Goal: Complete application form

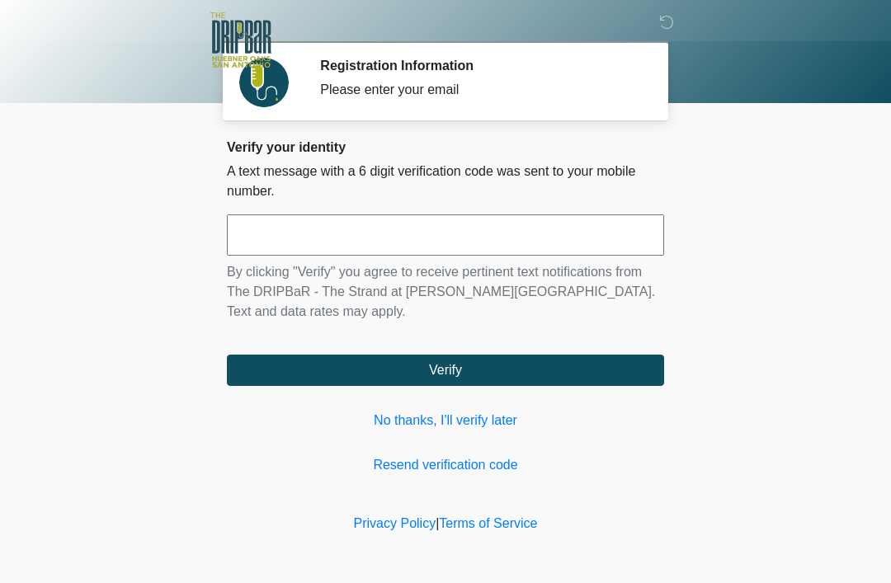
click at [494, 412] on link "No thanks, I'll verify later" at bounding box center [445, 421] width 437 height 20
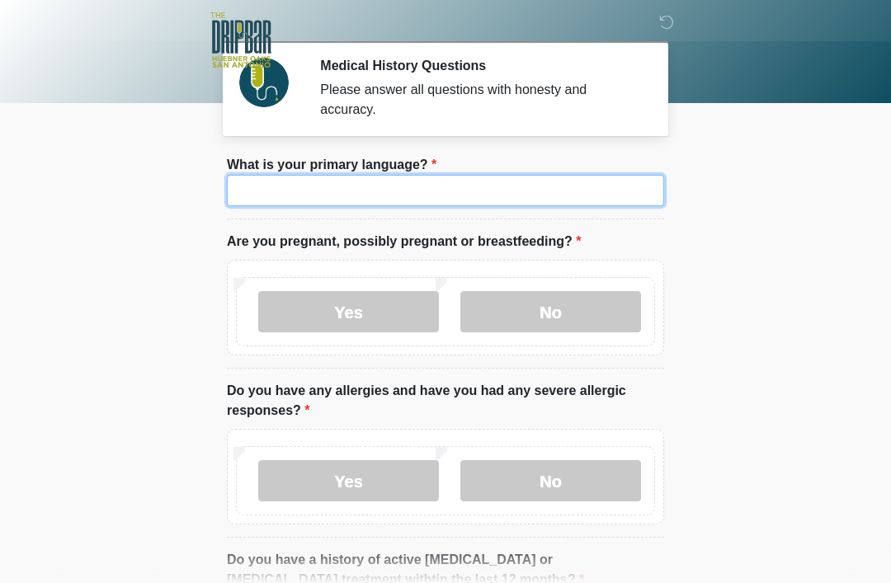
click at [379, 198] on input "What is your primary language?" at bounding box center [445, 190] width 437 height 31
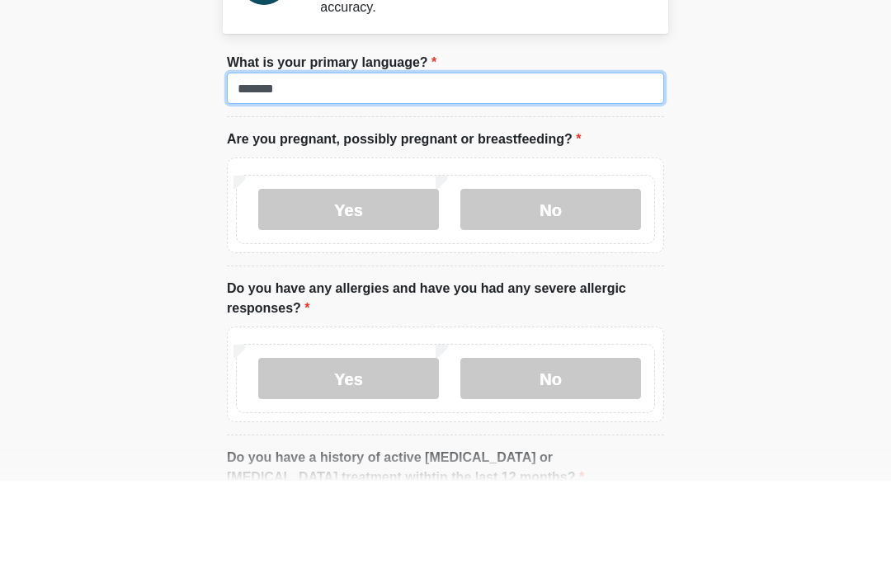
type input "*******"
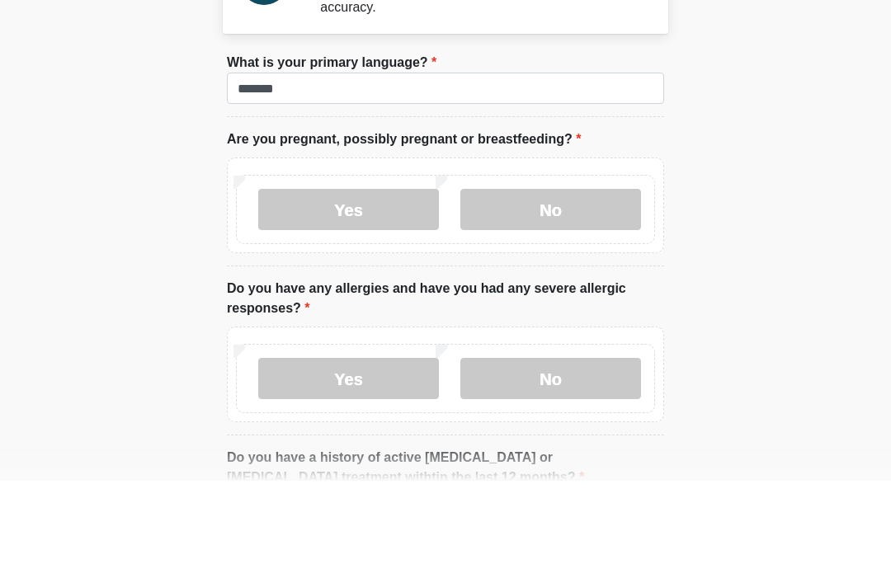
click at [558, 291] on label "No" at bounding box center [550, 311] width 181 height 41
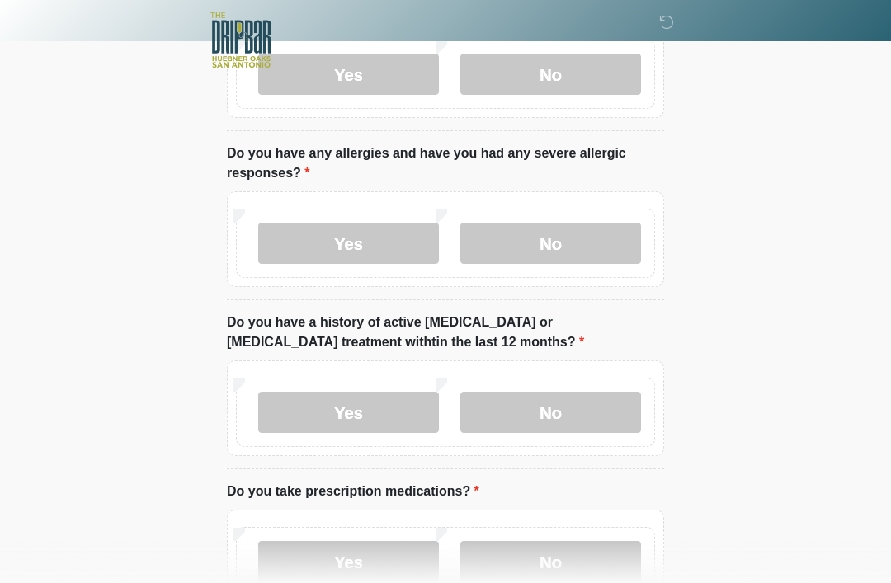
scroll to position [241, 0]
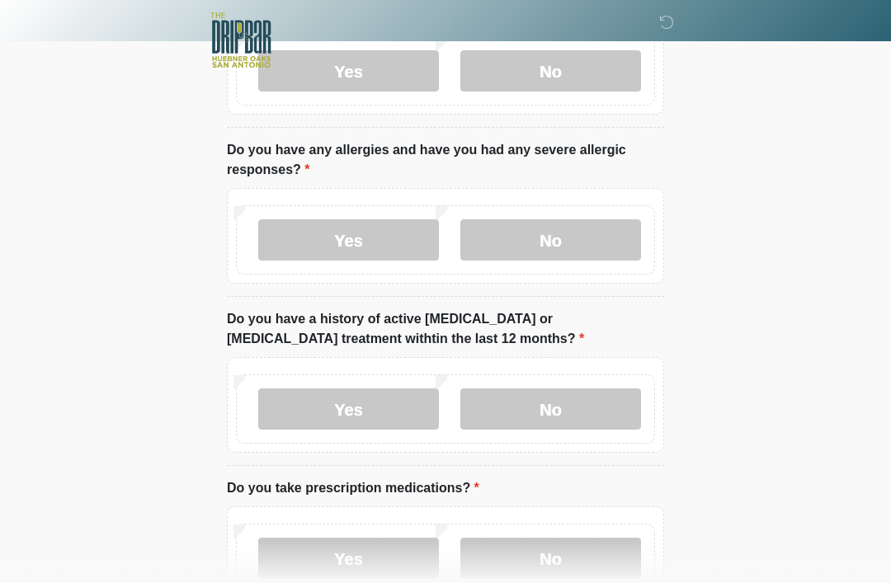
click at [549, 241] on label "No" at bounding box center [550, 239] width 181 height 41
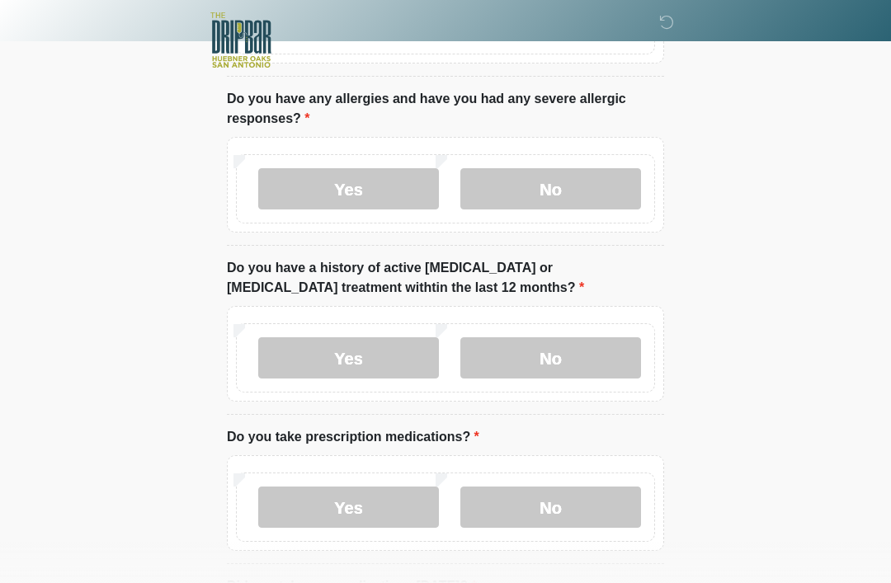
scroll to position [361, 0]
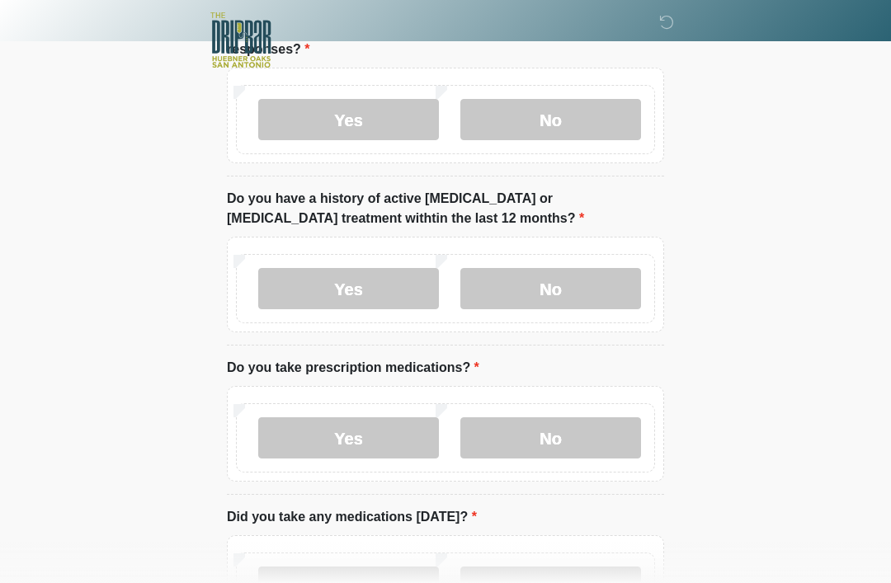
click at [594, 277] on label "No" at bounding box center [550, 288] width 181 height 41
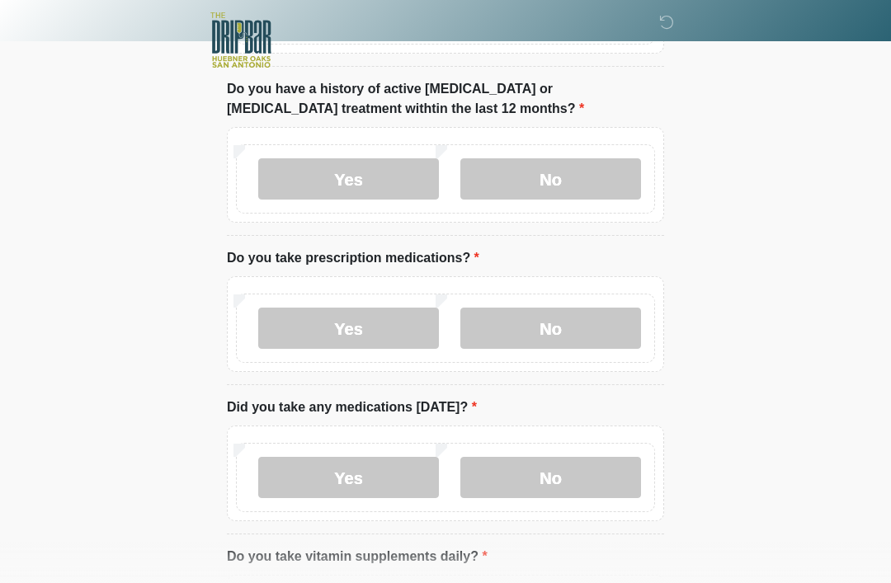
scroll to position [473, 0]
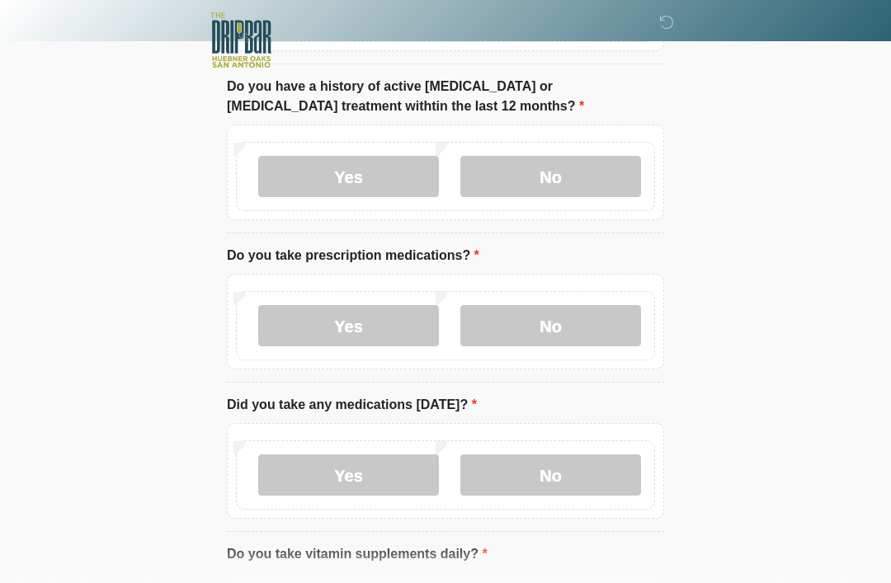
click at [359, 316] on label "Yes" at bounding box center [348, 325] width 181 height 41
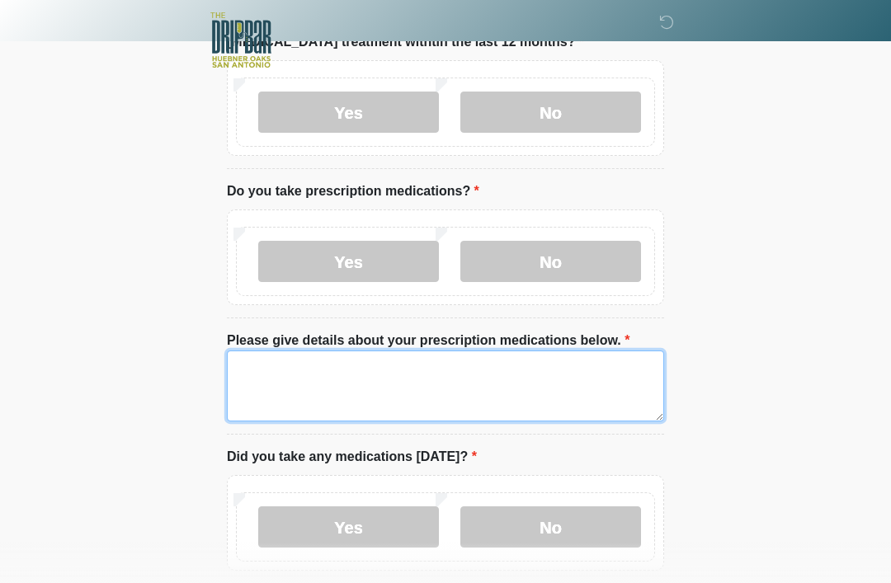
click at [263, 359] on textarea "Please give details about your prescription medications below." at bounding box center [445, 385] width 437 height 71
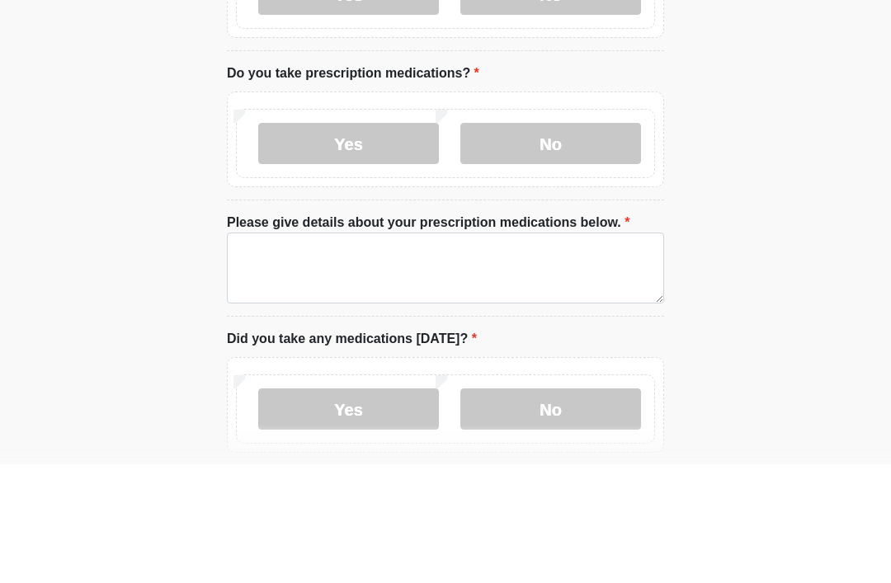
click at [570, 242] on label "No" at bounding box center [550, 262] width 181 height 41
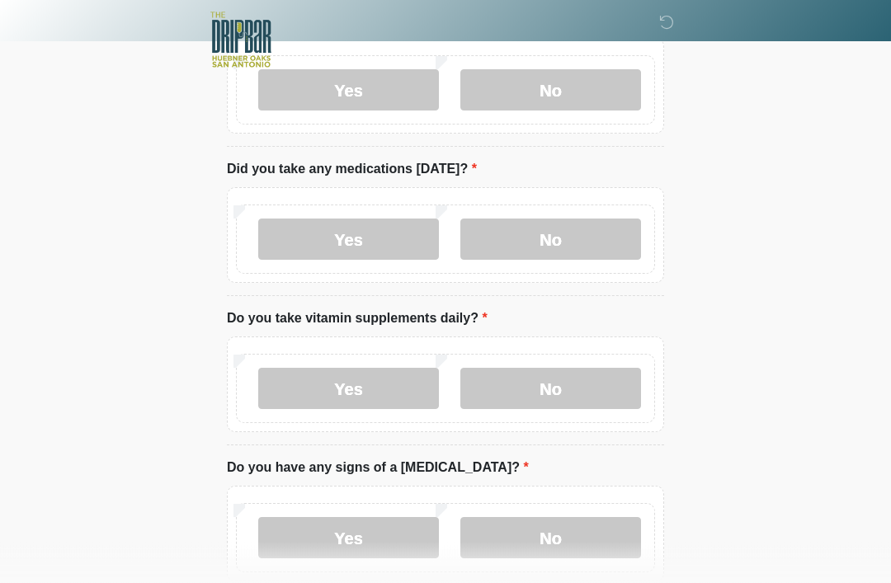
scroll to position [703, 0]
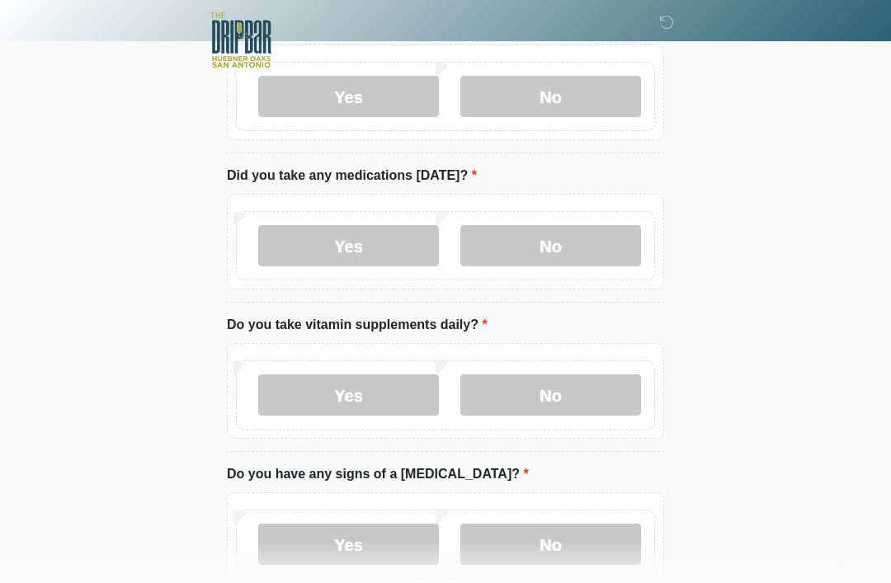
click at [550, 249] on label "No" at bounding box center [550, 245] width 181 height 41
click at [372, 384] on label "Yes" at bounding box center [348, 394] width 181 height 41
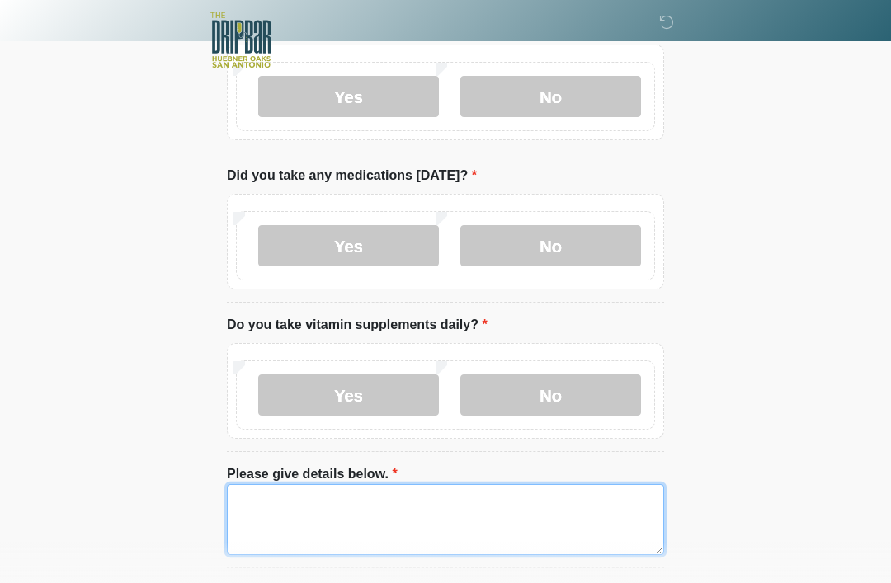
click at [343, 498] on textarea "Please give details below." at bounding box center [445, 519] width 437 height 71
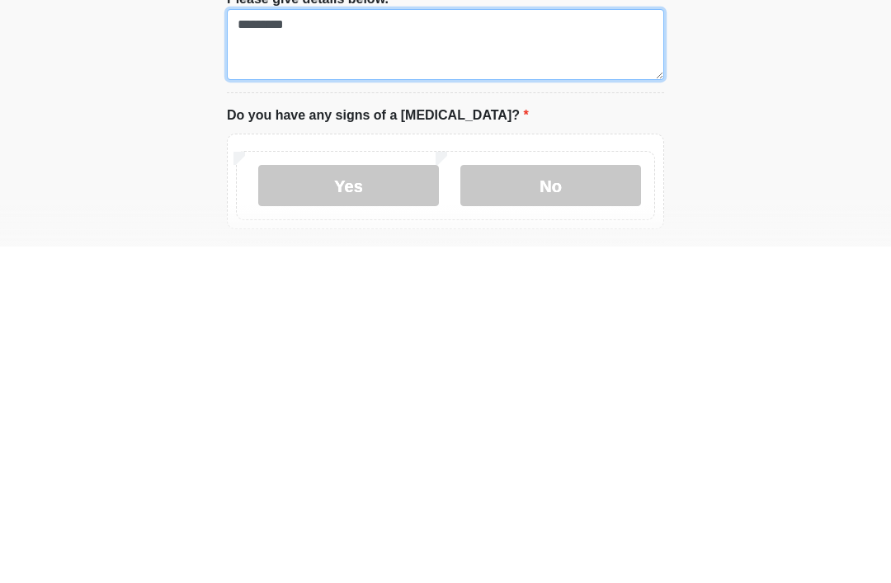
scroll to position [872, 0]
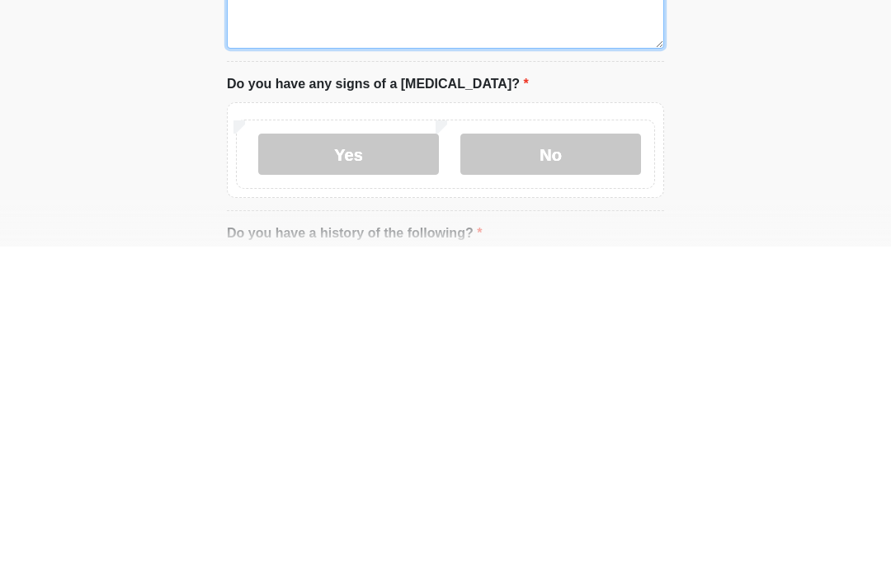
type textarea "*********"
click at [573, 470] on label "No" at bounding box center [550, 490] width 181 height 41
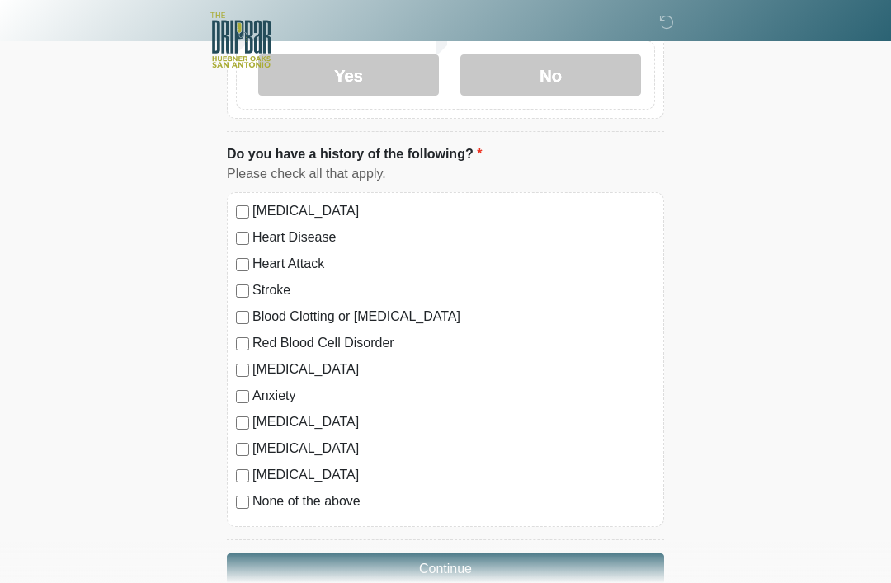
scroll to position [1322, 0]
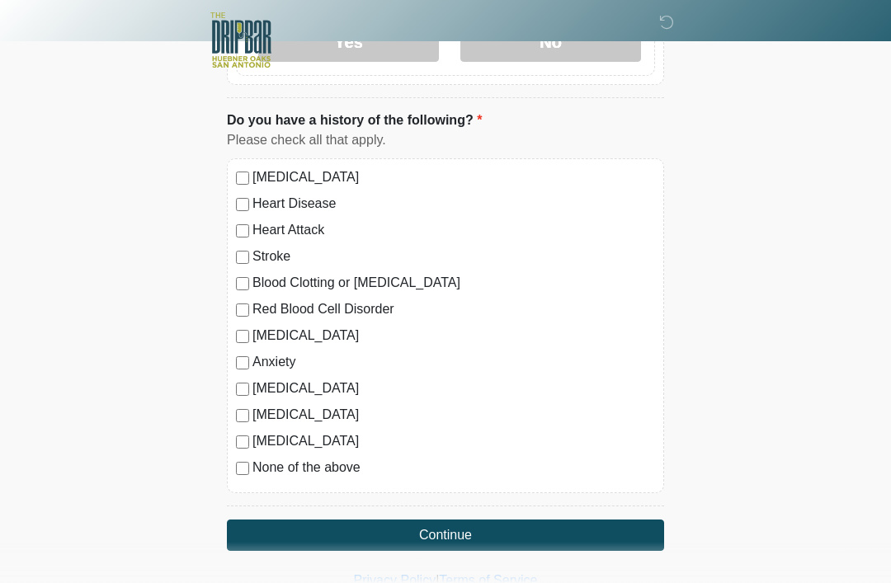
click at [253, 358] on label "Anxiety" at bounding box center [453, 362] width 402 height 20
click at [452, 533] on button "Continue" at bounding box center [445, 535] width 437 height 31
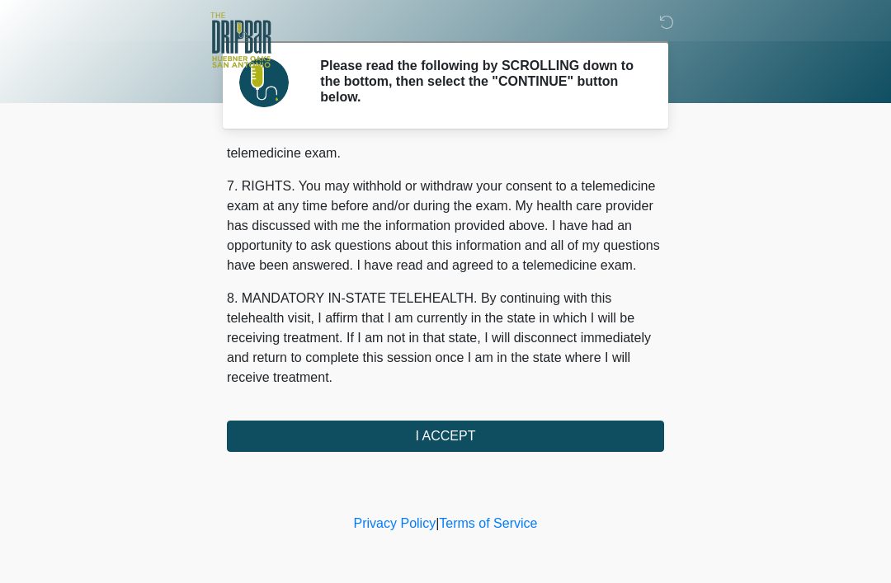
scroll to position [723, 0]
click at [489, 421] on button "I ACCEPT" at bounding box center [445, 436] width 437 height 31
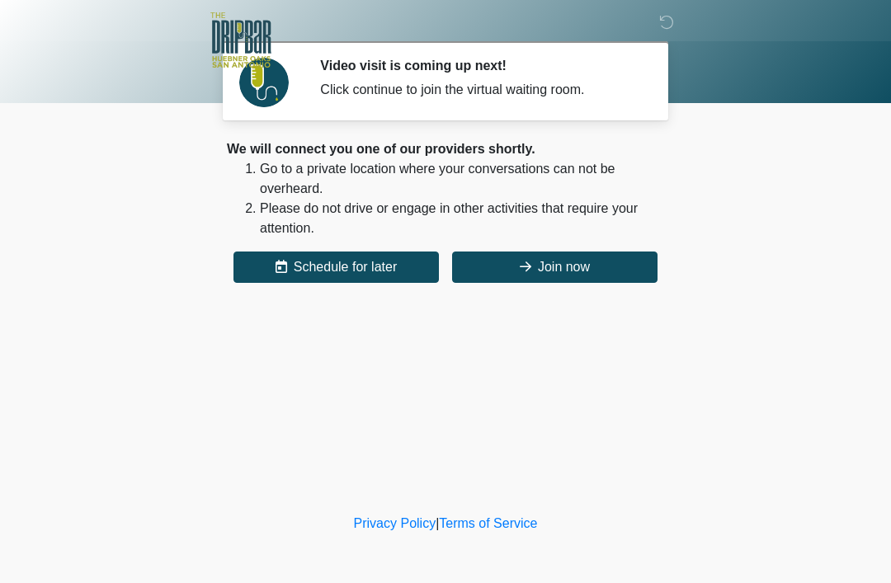
click at [586, 260] on button "Join now" at bounding box center [554, 267] width 205 height 31
